Goal: Find specific page/section: Find specific page/section

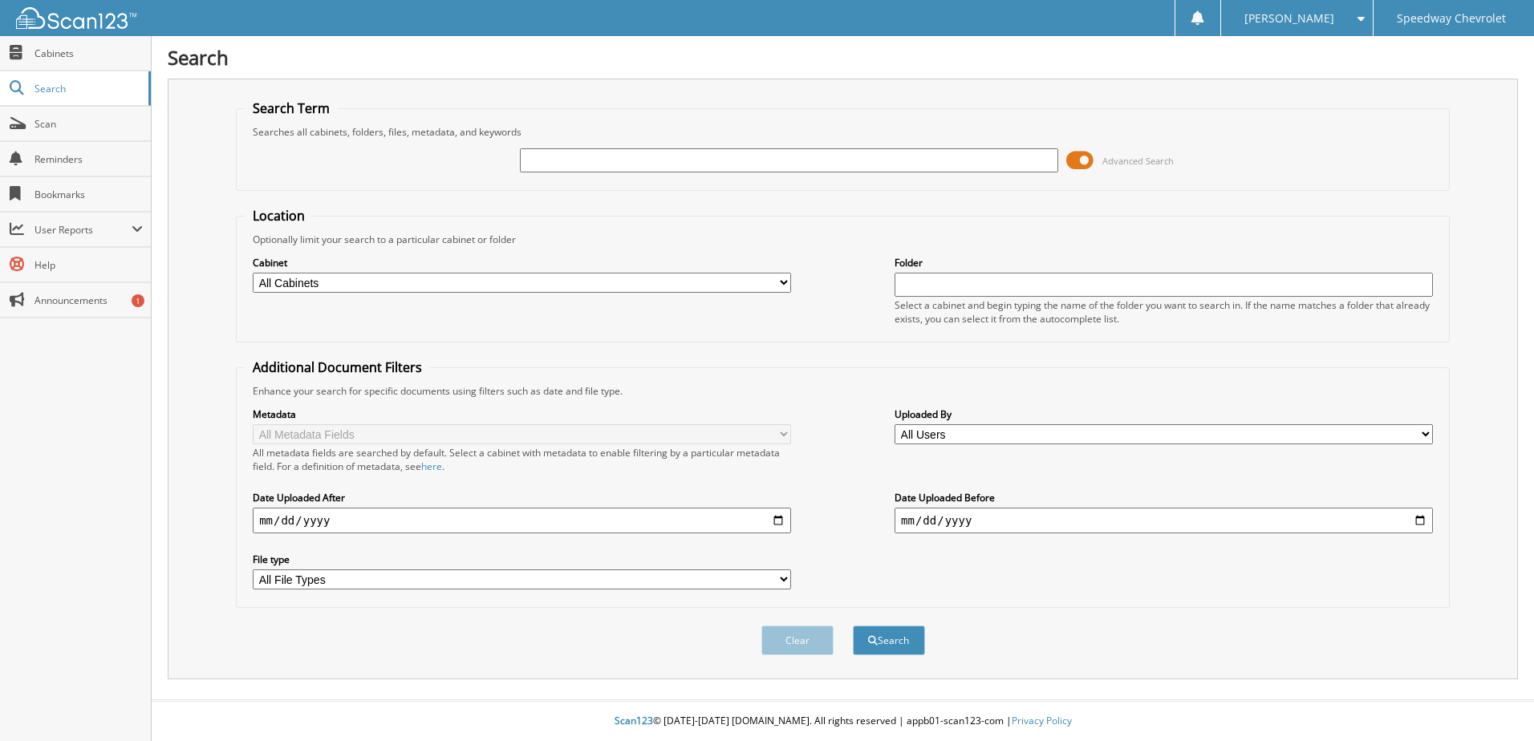
click at [632, 161] on input "text" at bounding box center [789, 160] width 538 height 24
type input "40437"
click at [853, 626] on button "Search" at bounding box center [889, 641] width 72 height 30
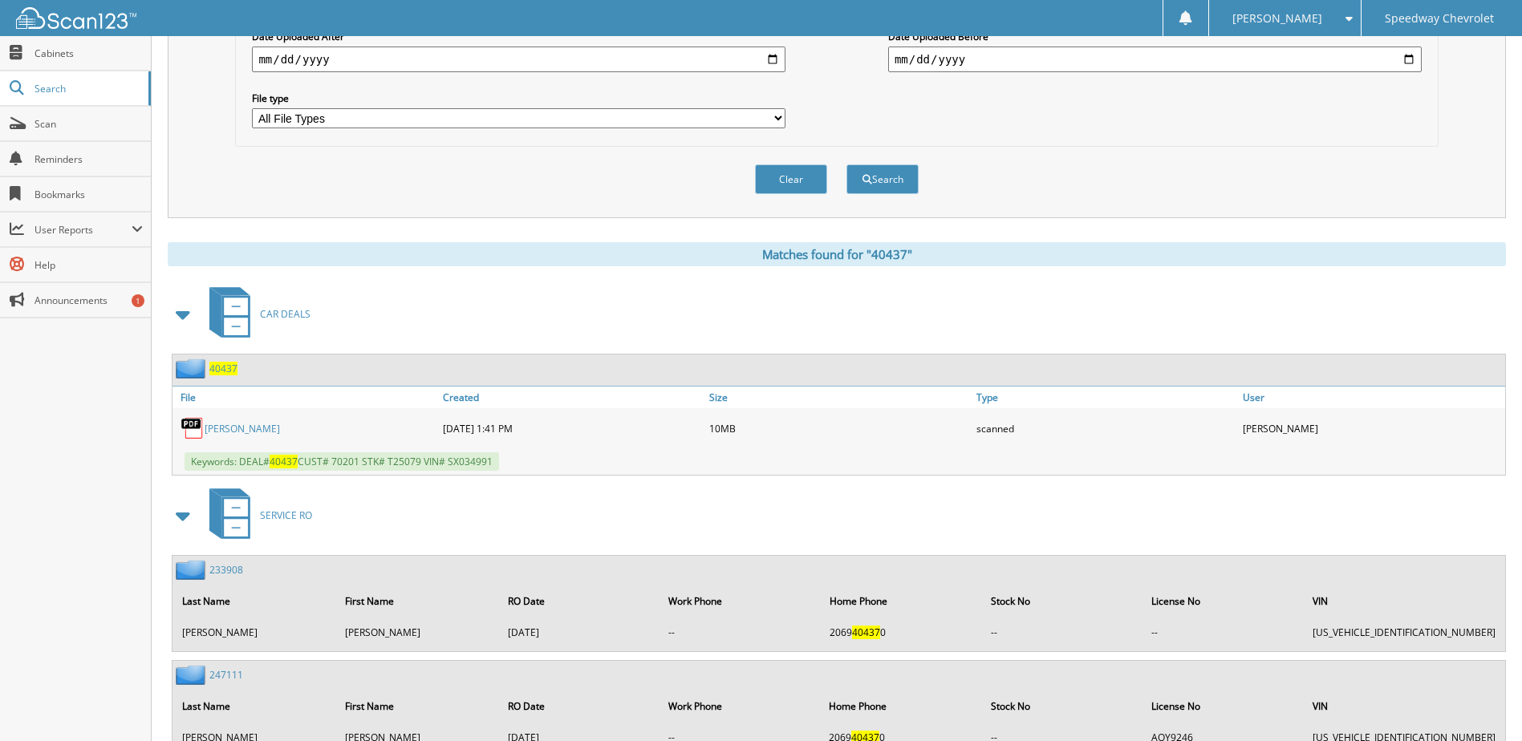
scroll to position [481, 0]
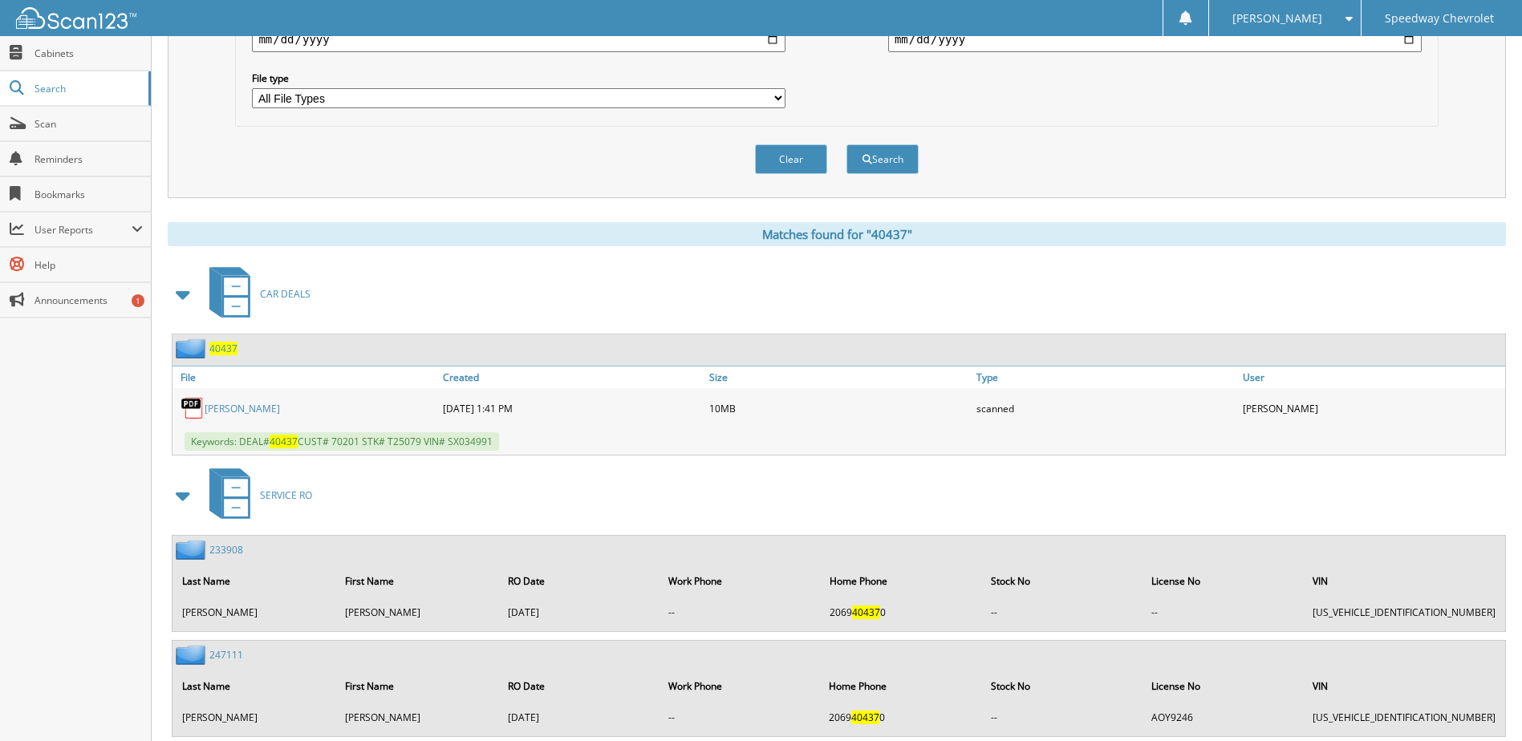
click at [234, 350] on span "40437" at bounding box center [223, 349] width 28 height 14
